Goal: Task Accomplishment & Management: Manage account settings

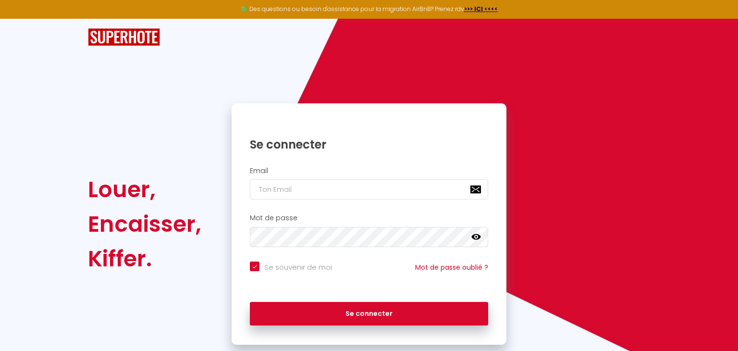
checkbox input "true"
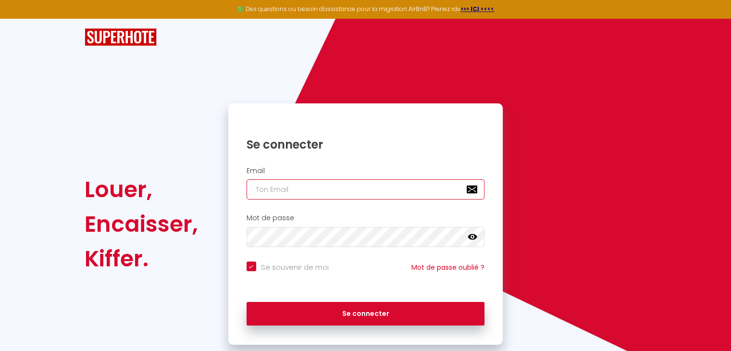
click at [304, 194] on input "email" at bounding box center [365, 189] width 238 height 20
type input "m"
checkbox input "true"
type input "ma"
checkbox input "true"
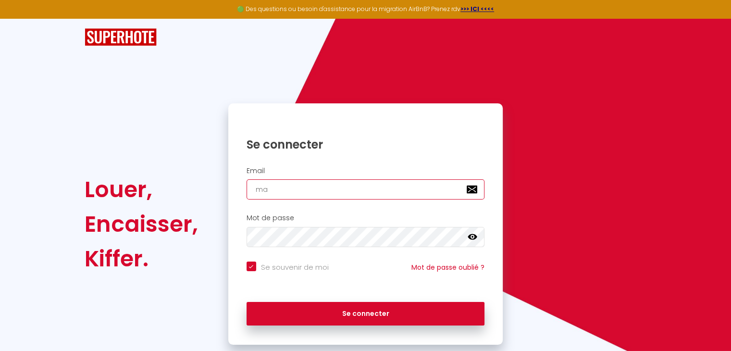
type input "mar"
checkbox input "true"
type input "mari"
checkbox input "true"
type input "marie"
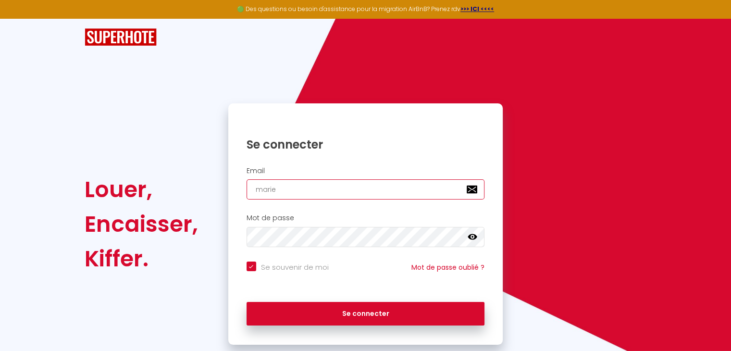
checkbox input "true"
type input "marie-"
checkbox input "true"
type input "[PERSON_NAME]"
checkbox input "true"
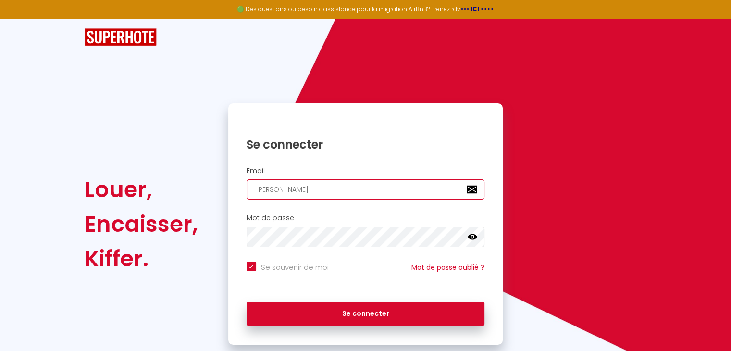
type input "[PERSON_NAME]"
checkbox input "true"
type input "[PERSON_NAME]"
checkbox input "true"
type input "[PERSON_NAME]"
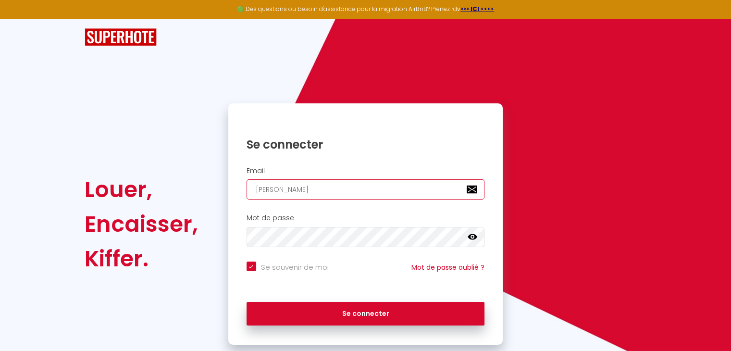
checkbox input "true"
type input "[PERSON_NAME]"
checkbox input "true"
type input "[PERSON_NAME]"
checkbox input "true"
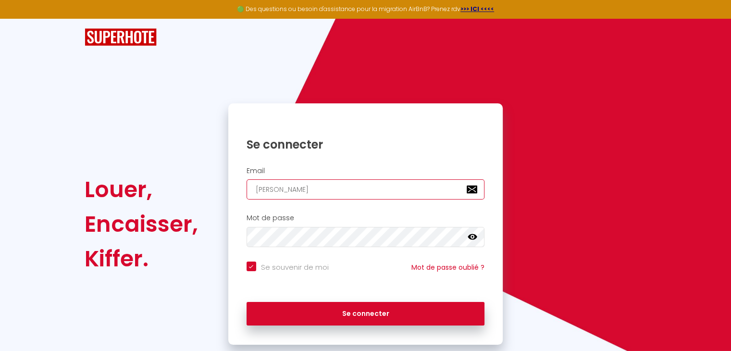
type input "[PERSON_NAME]."
checkbox input "true"
type input "[PERSON_NAME].g"
checkbox input "true"
type input "[DOMAIN_NAME]"
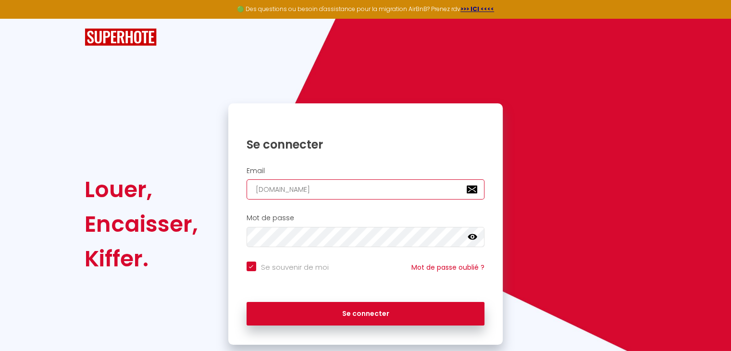
checkbox input "true"
type input "[PERSON_NAME].gru"
checkbox input "true"
type input "[PERSON_NAME].grui"
checkbox input "true"
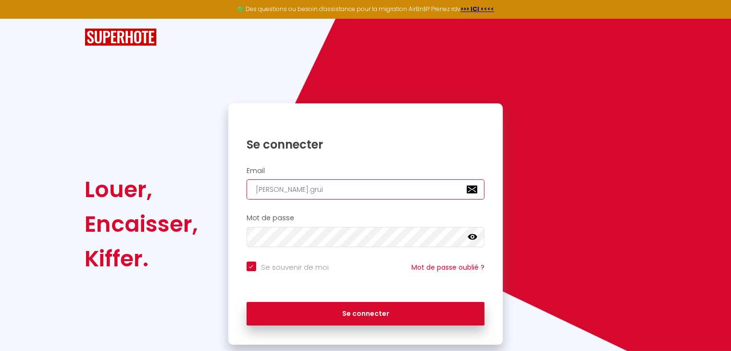
type input "[PERSON_NAME].gruit"
checkbox input "true"
type input "[PERSON_NAME].gruit@"
checkbox input "true"
type input "marie-pierre.gruit@w"
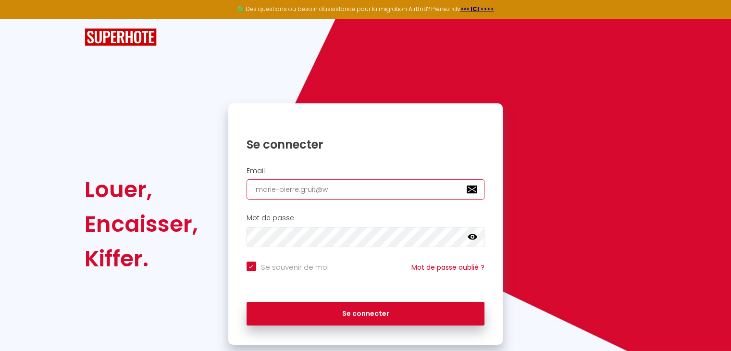
checkbox input "true"
type input "marie-pierre.gruit@wa"
checkbox input "true"
type input "marie-pierre.gruit@wa,"
checkbox input "true"
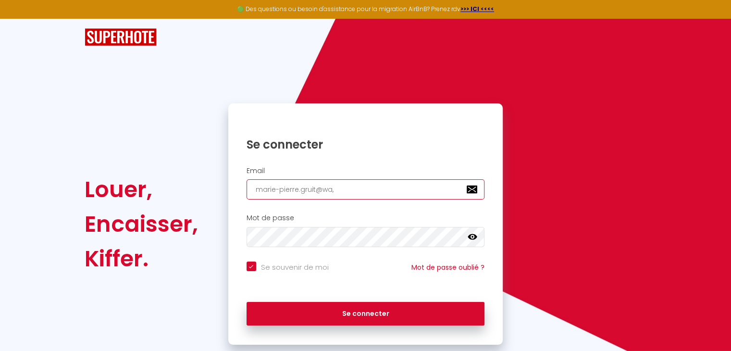
type input "marie-pierre.gruit@wa"
checkbox input "true"
type input "marie-pierre.gruit@wan"
checkbox input "true"
type input "marie-pierre.gruit@wana"
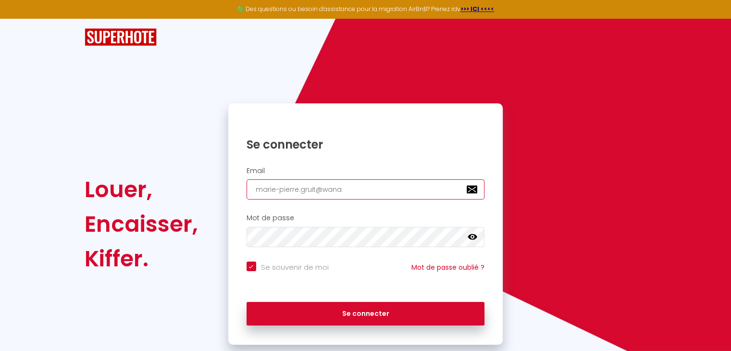
checkbox input "true"
type input "marie-pierre.gruit@wanad"
checkbox input "true"
type input "marie-pierre.gruit@wanado"
checkbox input "true"
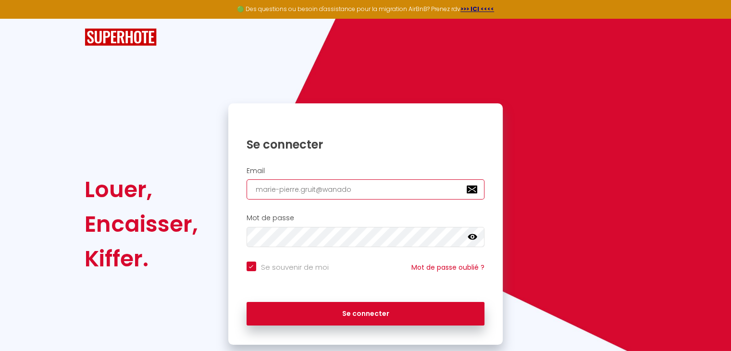
type input "[EMAIL_ADDRESS]"
checkbox input "true"
type input "[EMAIL_ADDRESS]."
checkbox input "true"
type input "marie-pierre.gruit@wanadoo.f"
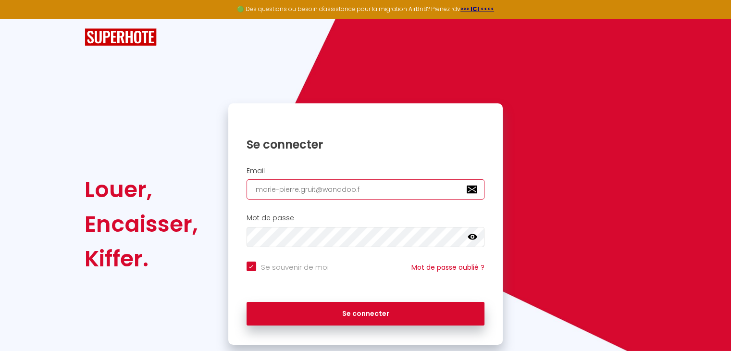
checkbox input "true"
type input "[EMAIL_ADDRESS][DOMAIN_NAME]"
checkbox input "true"
type input "[EMAIL_ADDRESS][DOMAIN_NAME]"
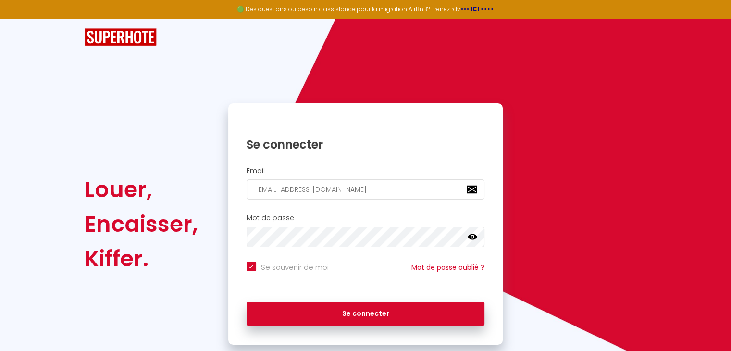
click at [470, 239] on icon at bounding box center [472, 237] width 10 height 10
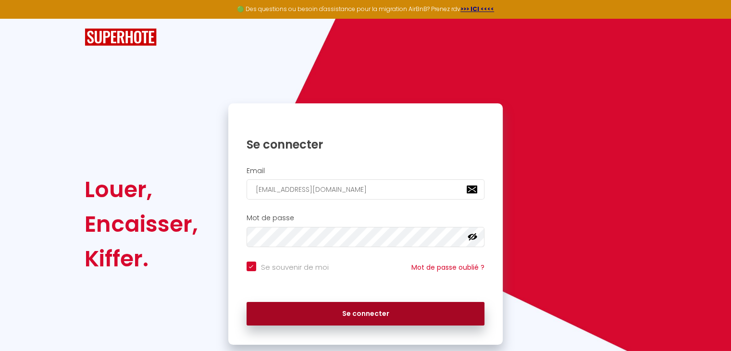
click at [307, 306] on button "Se connecter" at bounding box center [365, 314] width 238 height 24
checkbox input "true"
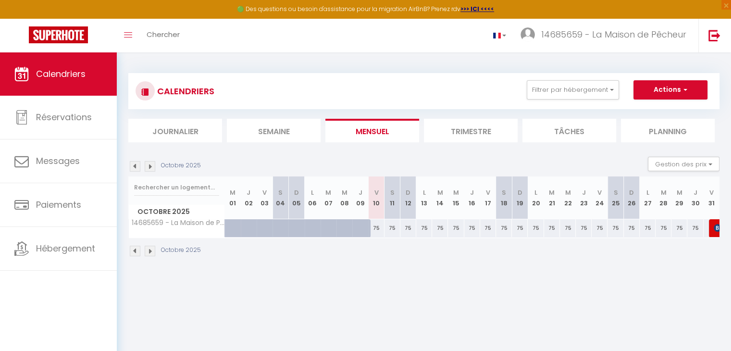
click at [146, 250] on img at bounding box center [150, 250] width 11 height 11
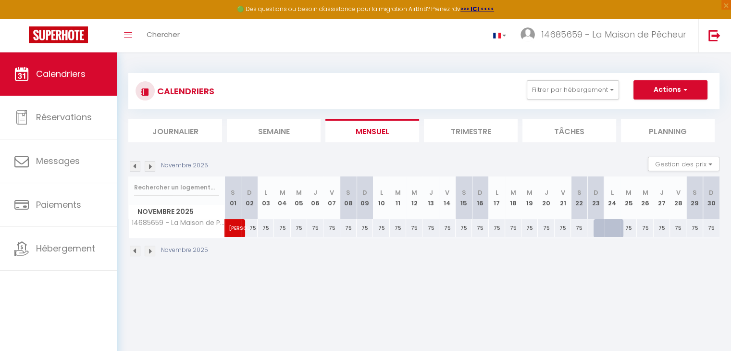
click at [135, 250] on img at bounding box center [135, 250] width 11 height 11
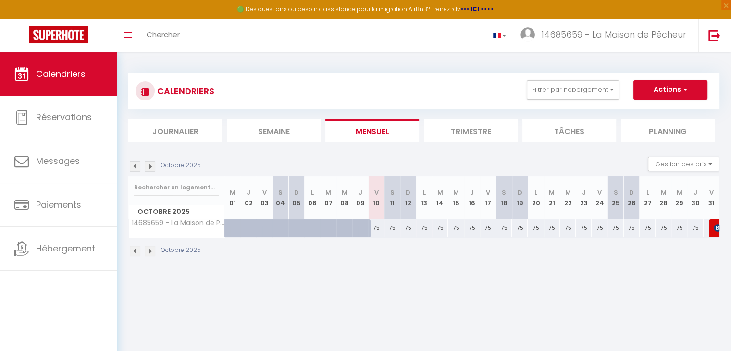
click at [148, 252] on img at bounding box center [150, 250] width 11 height 11
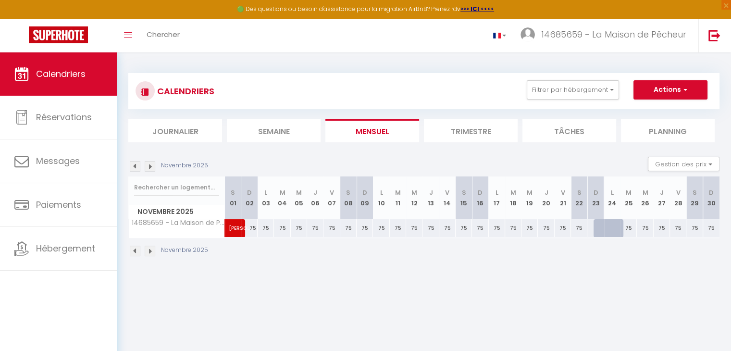
click at [150, 253] on img at bounding box center [150, 250] width 11 height 11
